Goal: Information Seeking & Learning: Find contact information

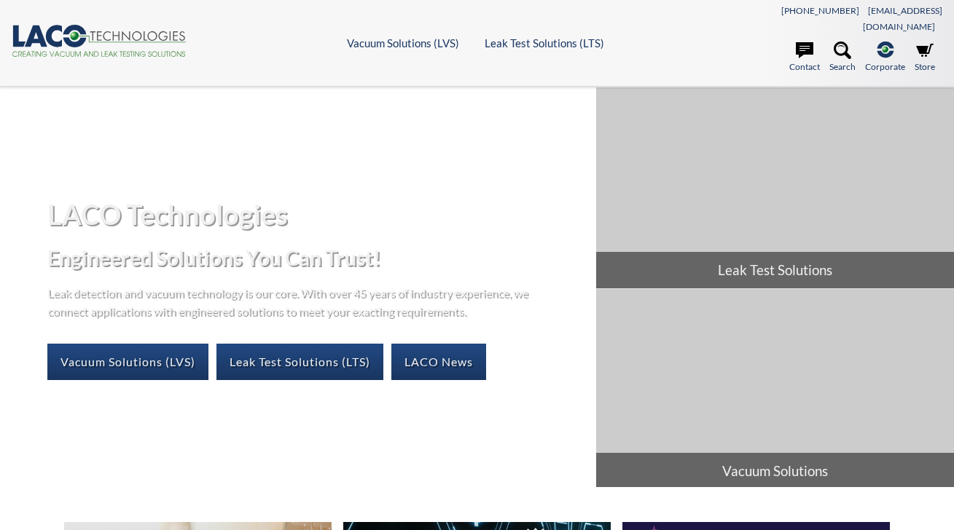
select select "Language Translate Widget"
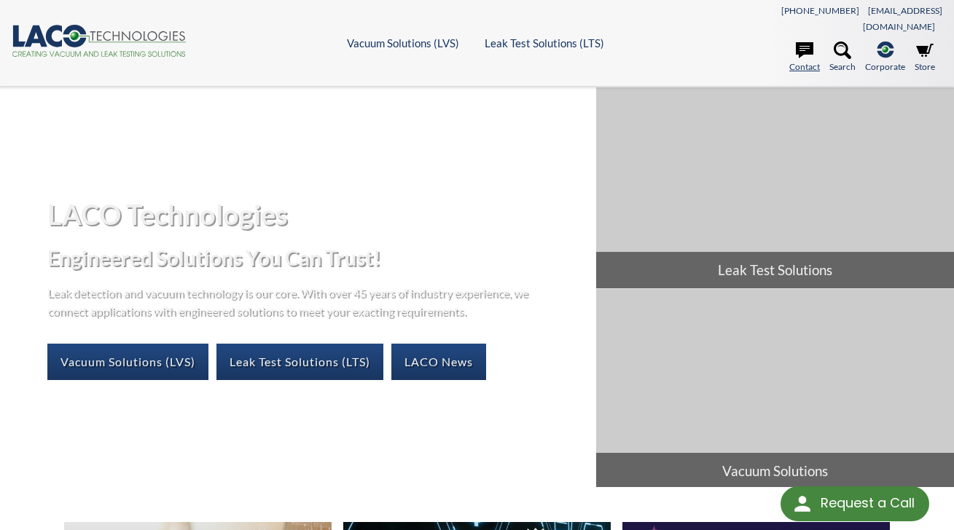
click at [799, 52] on link "Contact" at bounding box center [804, 58] width 31 height 32
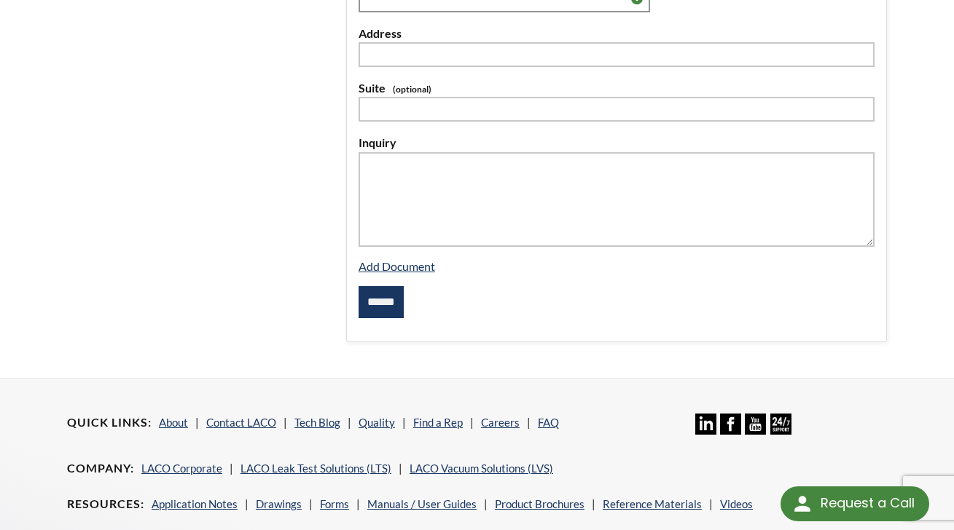
scroll to position [653, 0]
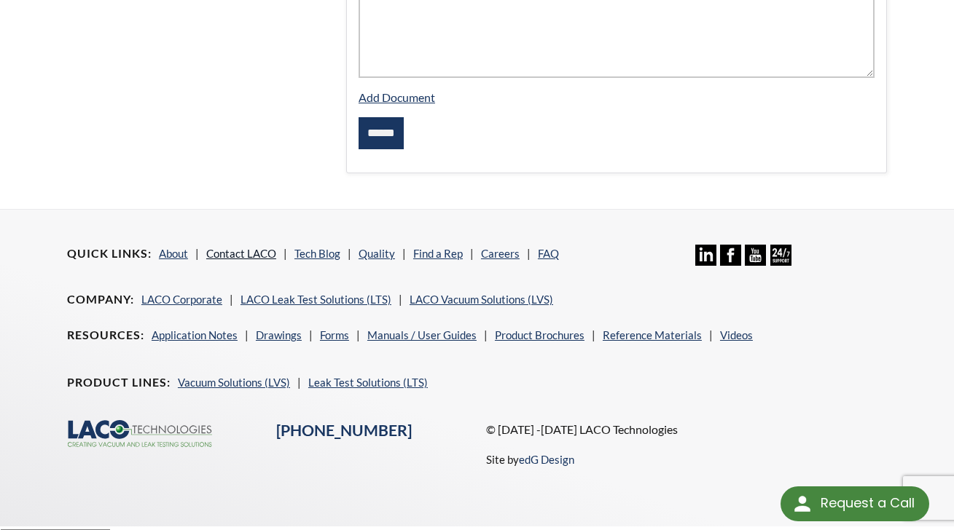
click at [256, 247] on link "Contact LACO" at bounding box center [241, 253] width 70 height 13
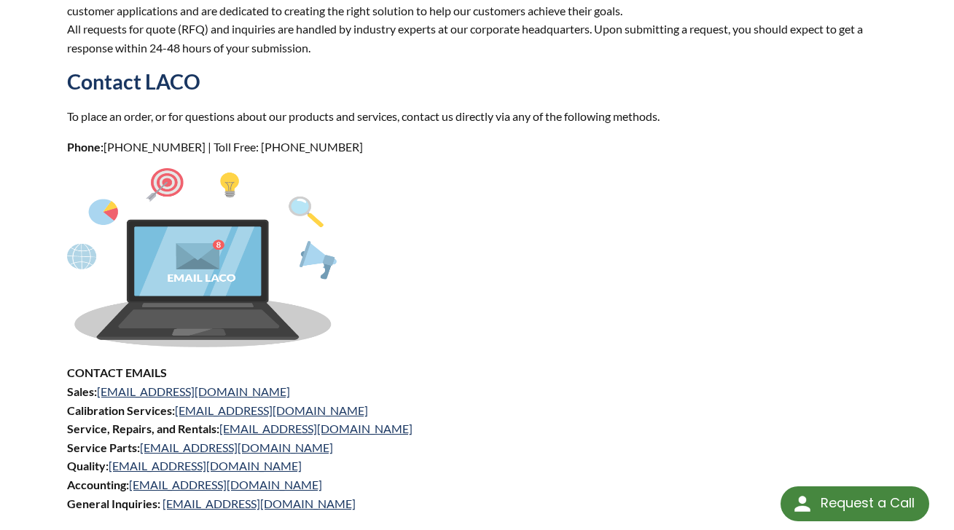
scroll to position [656, 0]
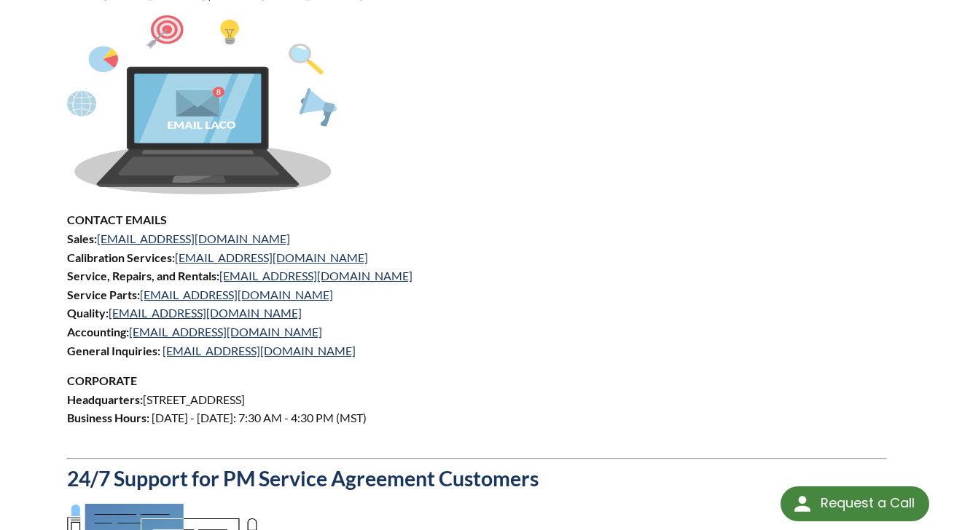
drag, startPoint x: 546, startPoint y: 275, endPoint x: 536, endPoint y: 264, distance: 14.5
click at [541, 272] on p "CONTACT EMAILS Sales: sales@lacotech.com Calibration Services: calibrations@lac…" at bounding box center [477, 285] width 820 height 149
click at [388, 302] on p "CONTACT EMAILS Sales: sales@lacotech.com Calibration Services: calibrations@lac…" at bounding box center [477, 285] width 820 height 149
drag, startPoint x: 207, startPoint y: 224, endPoint x: 100, endPoint y: 224, distance: 107.1
click at [100, 224] on p "CONTACT EMAILS Sales: sales@lacotech.com Calibration Services: calibrations@lac…" at bounding box center [477, 285] width 820 height 149
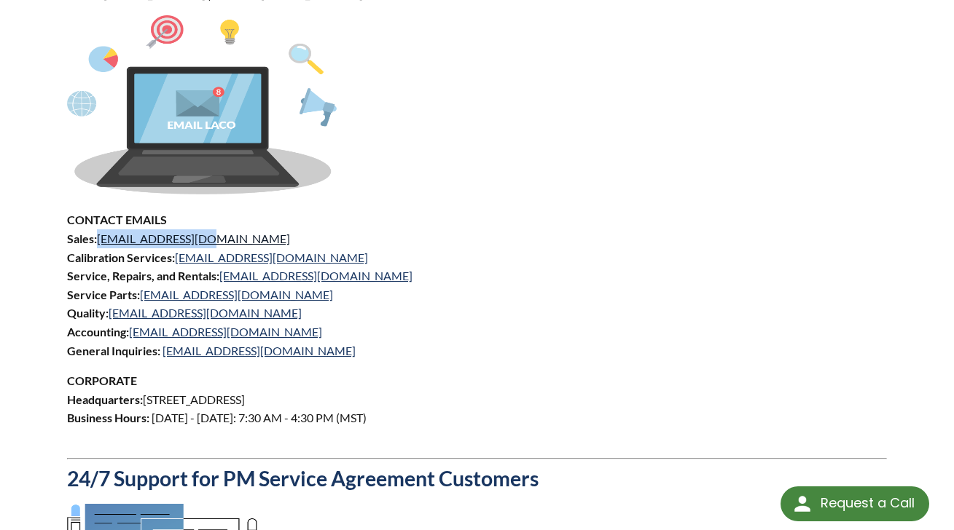
copy link "sales@lacotech.com"
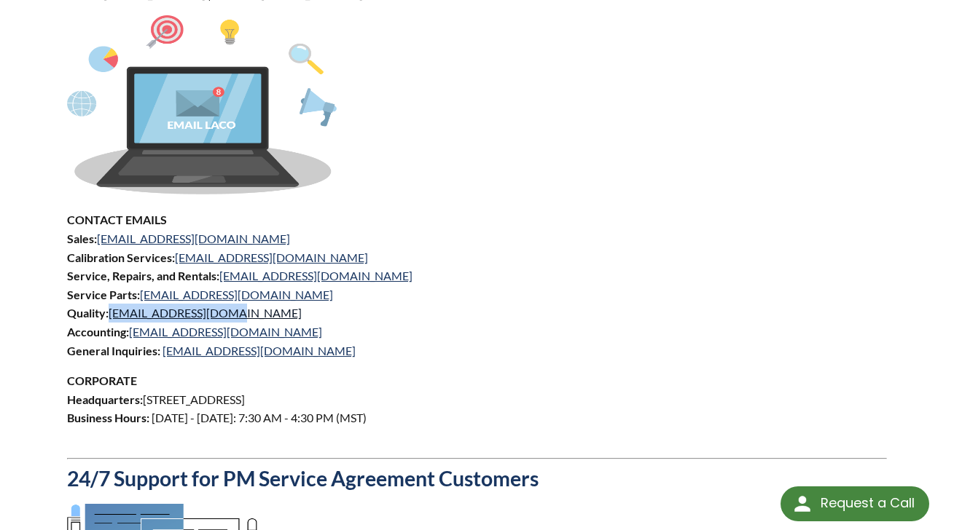
drag, startPoint x: 229, startPoint y: 299, endPoint x: 111, endPoint y: 302, distance: 118.8
click at [111, 302] on p "CONTACT EMAILS Sales: sales@lacotech.com Calibration Services: calibrations@lac…" at bounding box center [477, 285] width 820 height 149
drag, startPoint x: 111, startPoint y: 302, endPoint x: 126, endPoint y: 299, distance: 15.6
copy link "quality@lacotech.com"
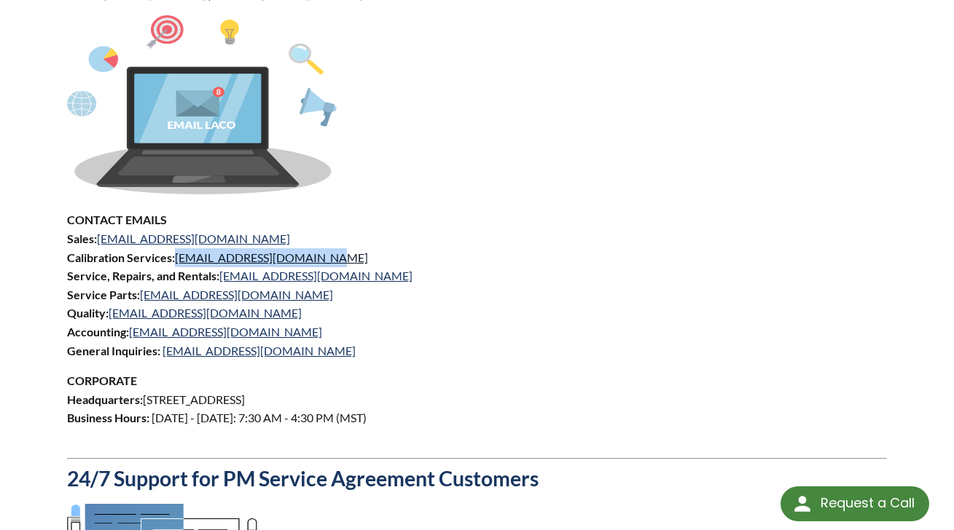
drag, startPoint x: 315, startPoint y: 241, endPoint x: 177, endPoint y: 247, distance: 138.5
click at [177, 247] on p "CONTACT EMAILS Sales: sales@lacotech.com Calibration Services: calibrations@lac…" at bounding box center [477, 285] width 820 height 149
drag, startPoint x: 177, startPoint y: 247, endPoint x: 203, endPoint y: 244, distance: 26.4
copy link "calibrations@lacotech.com"
click at [653, 211] on p "CONTACT EMAILS Sales: sales@lacotech.com Calibration Services: calibrations@lac…" at bounding box center [477, 285] width 820 height 149
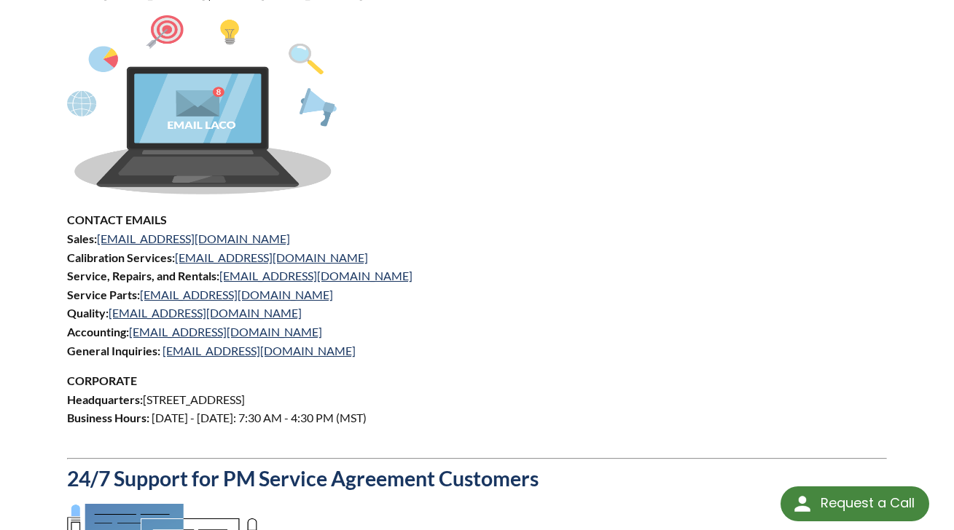
click at [601, 224] on p "CONTACT EMAILS Sales: sales@lacotech.com Calibration Services: calibrations@lac…" at bounding box center [477, 285] width 820 height 149
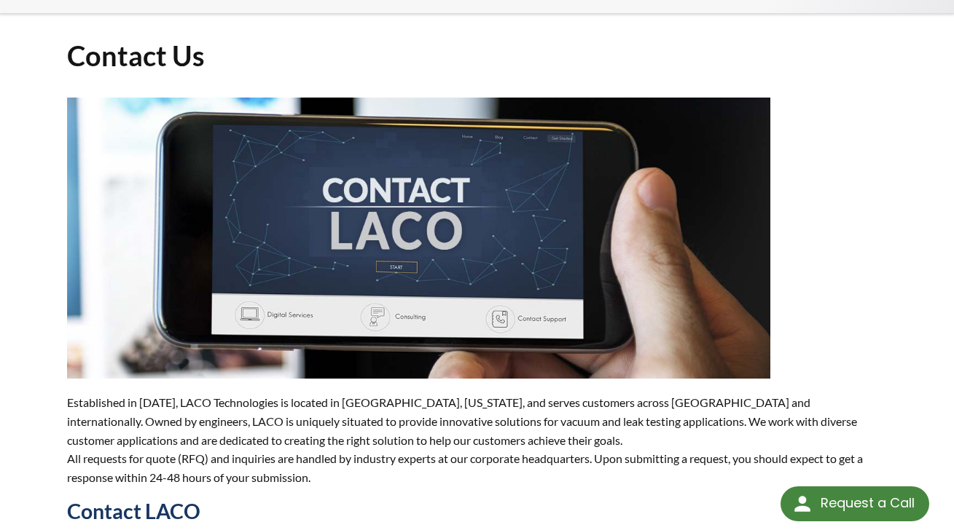
scroll to position [0, 0]
